Goal: Navigation & Orientation: Understand site structure

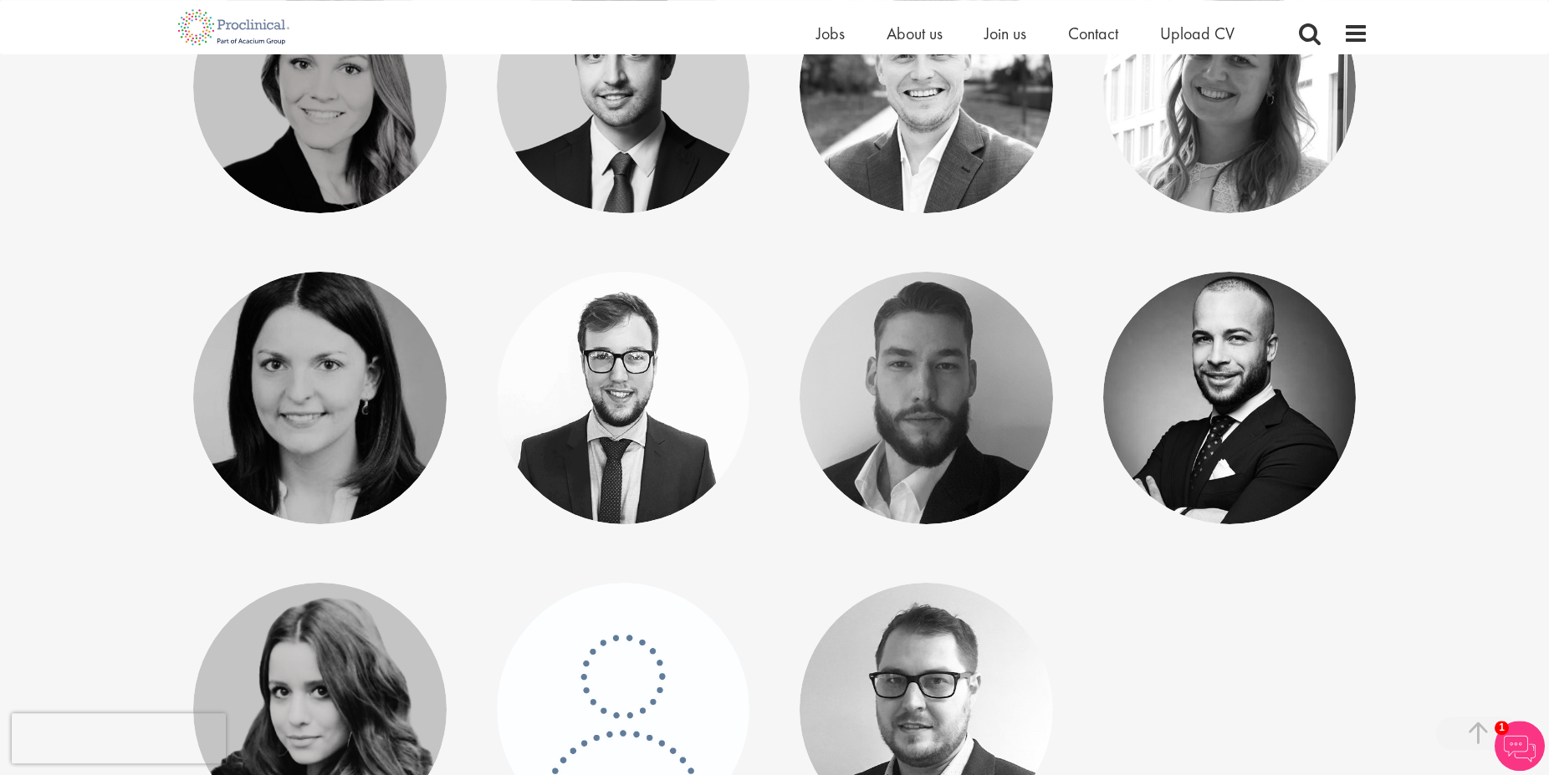
scroll to position [1109, 0]
click at [622, 388] on link "[PERSON_NAME]" at bounding box center [622, 374] width 185 height 32
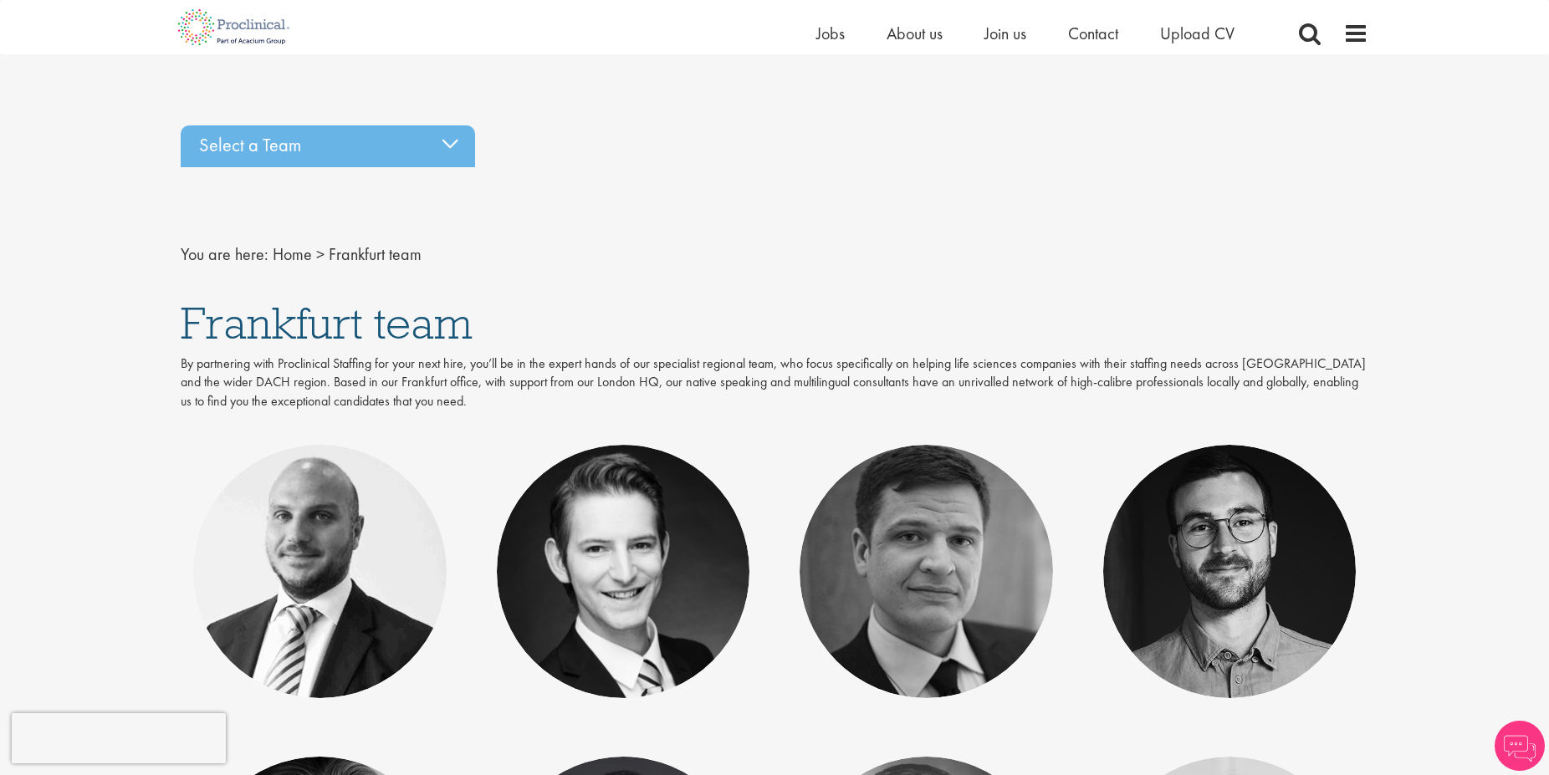
scroll to position [1109, 0]
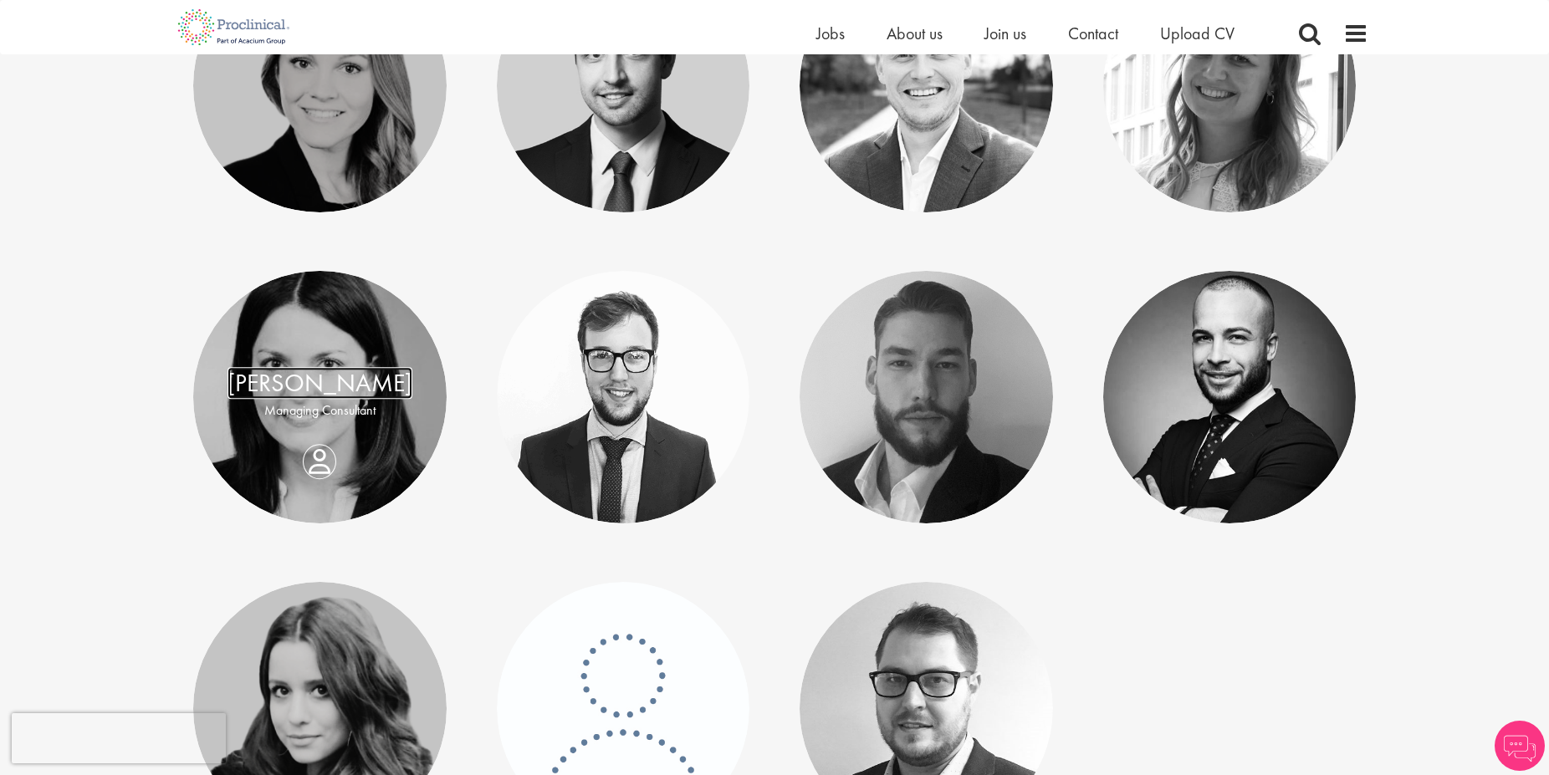
click at [318, 397] on link "[PERSON_NAME]" at bounding box center [320, 383] width 185 height 32
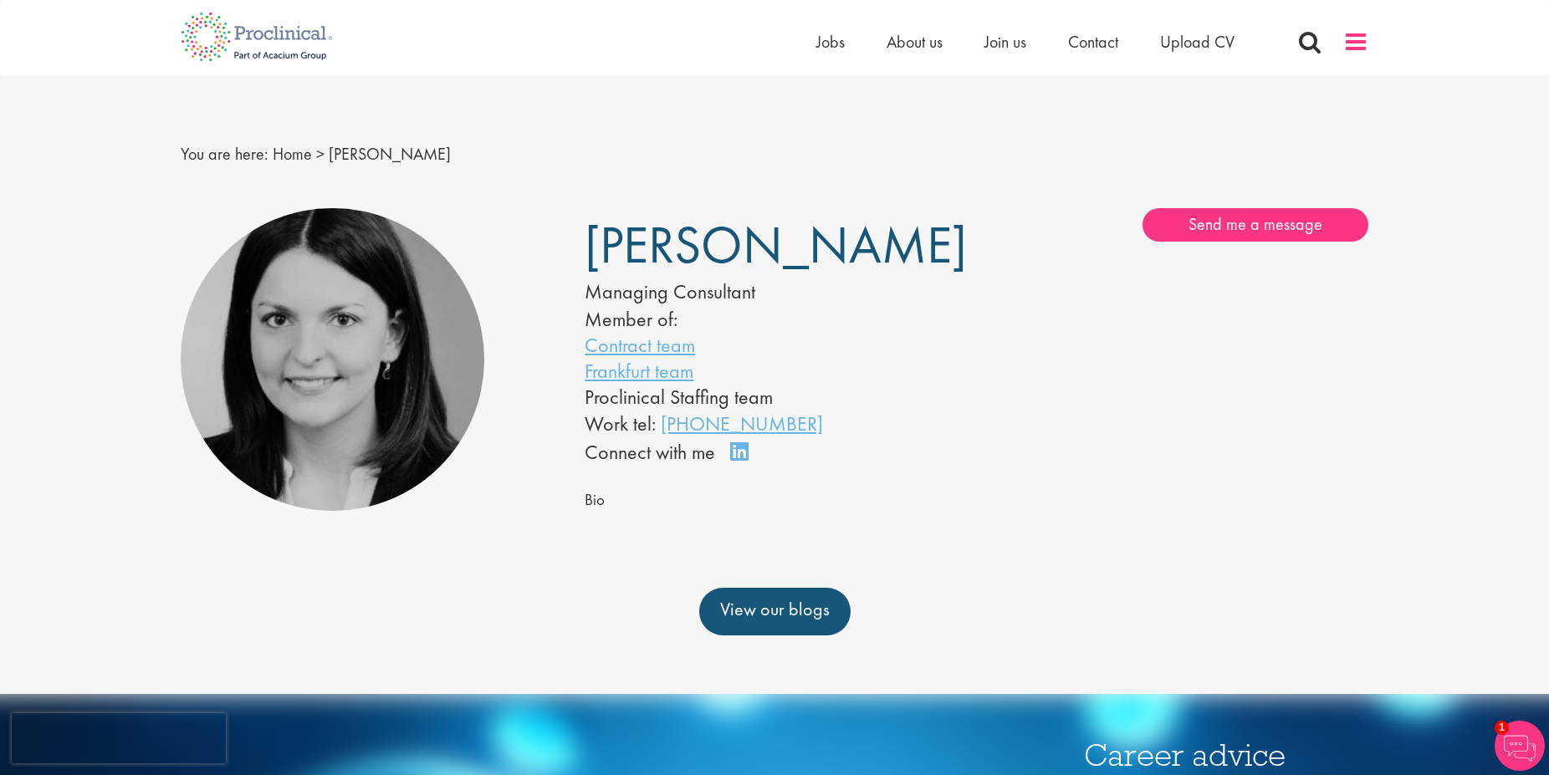
click at [1368, 39] on span at bounding box center [1355, 41] width 25 height 25
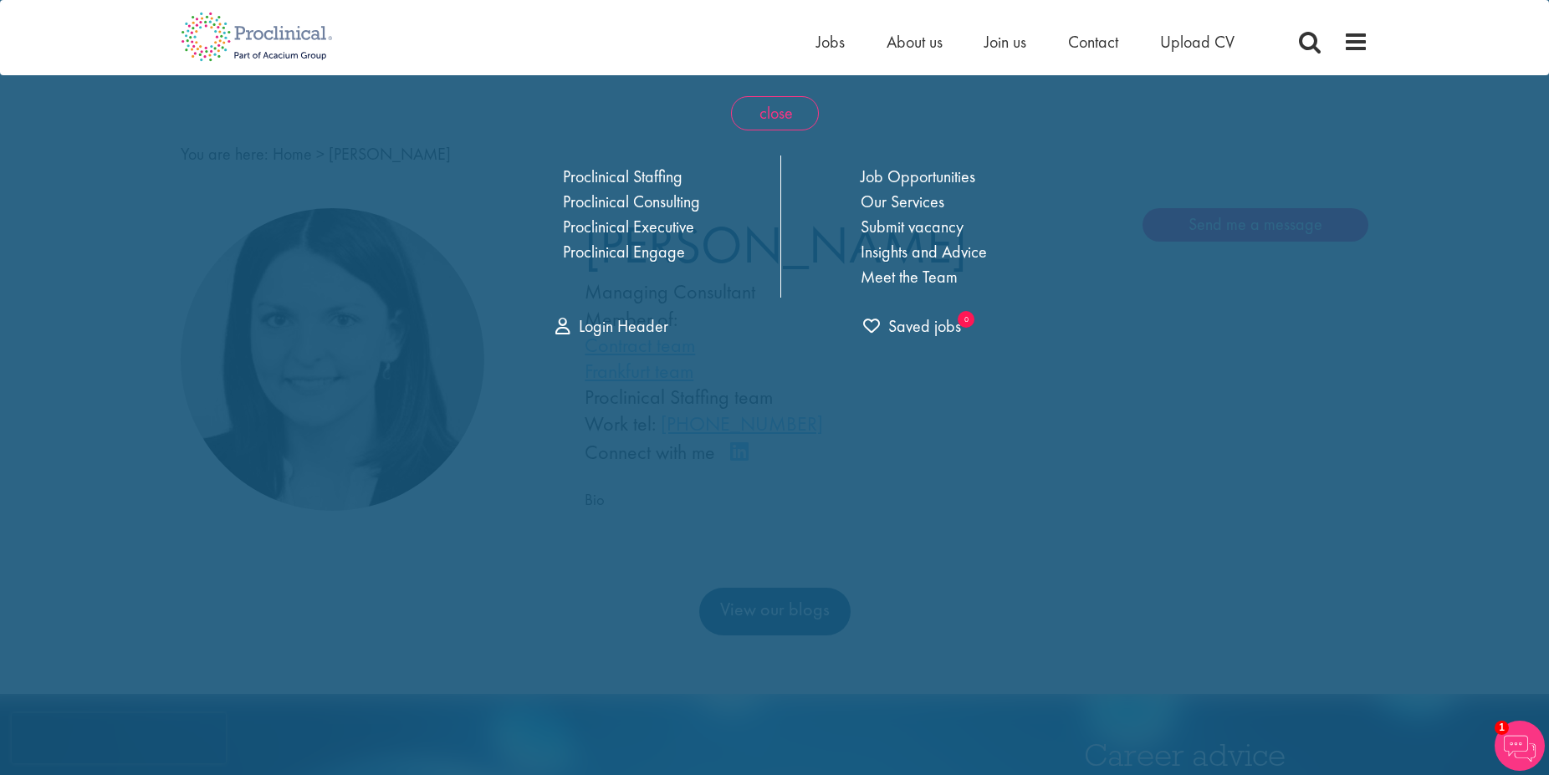
click at [779, 109] on span "close" at bounding box center [775, 113] width 88 height 34
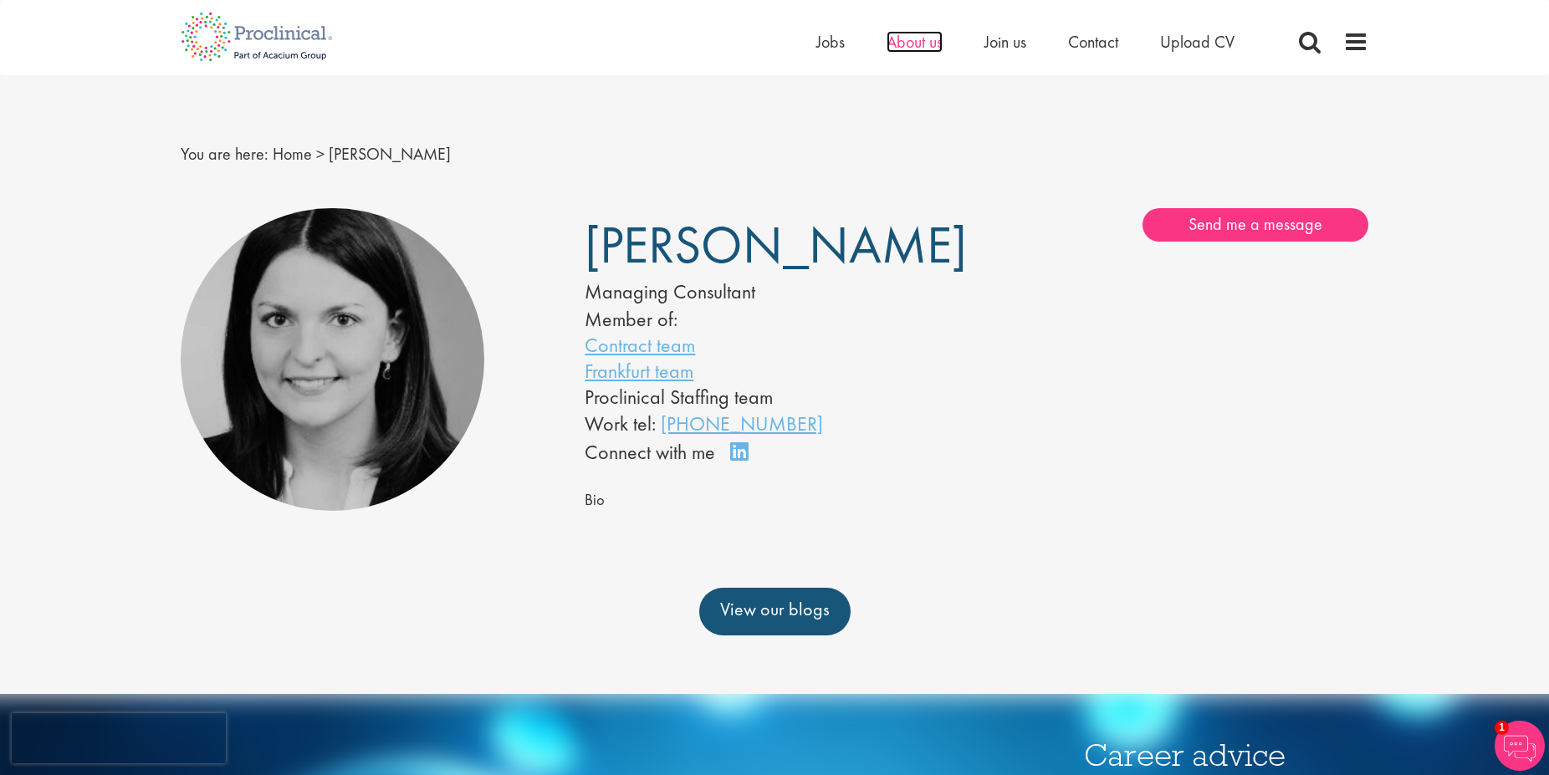
click at [897, 43] on span "About us" at bounding box center [915, 42] width 56 height 22
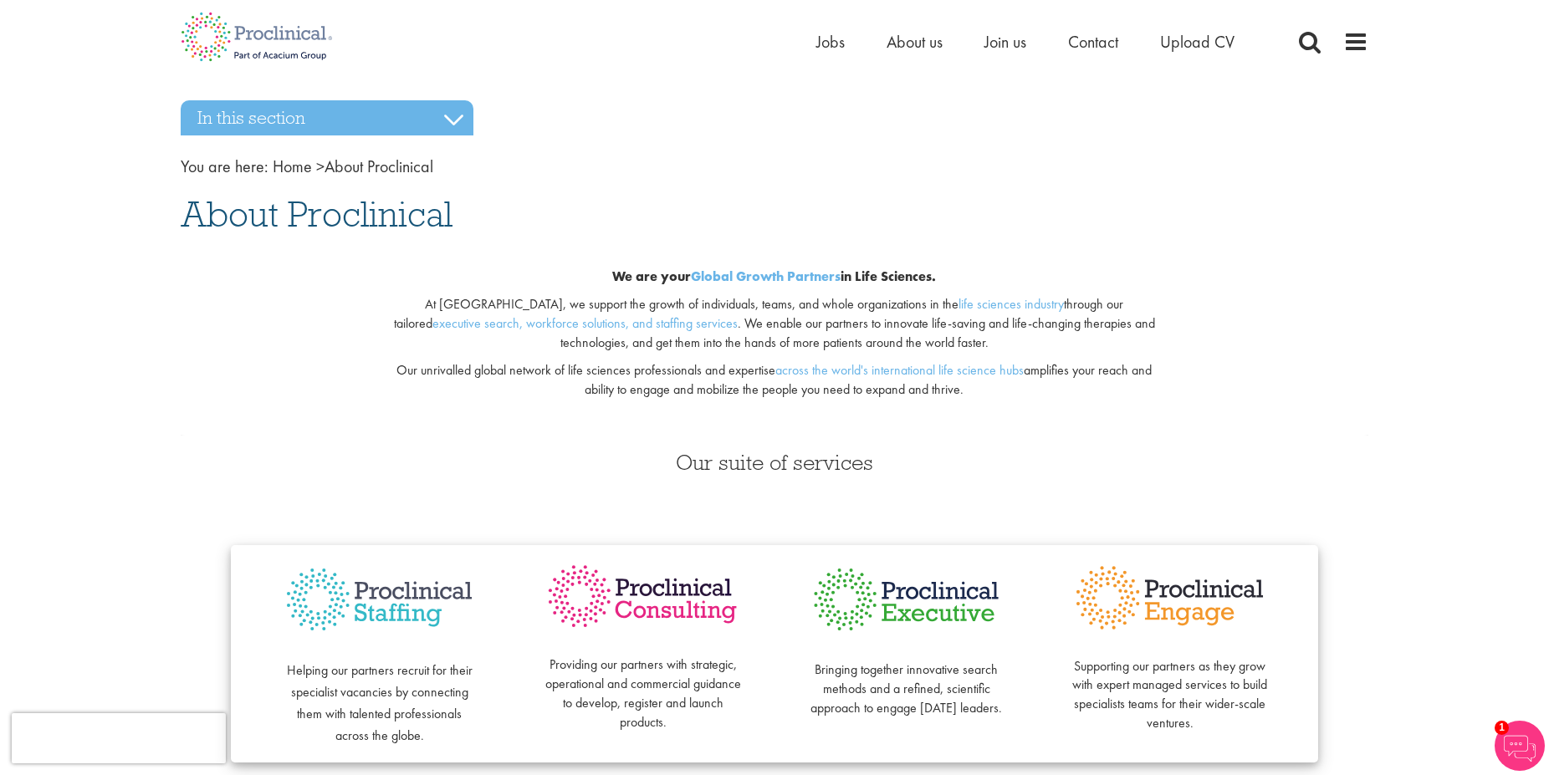
click at [774, 217] on h1 "About Proclinical" at bounding box center [775, 214] width 1188 height 37
